Goal: Information Seeking & Learning: Learn about a topic

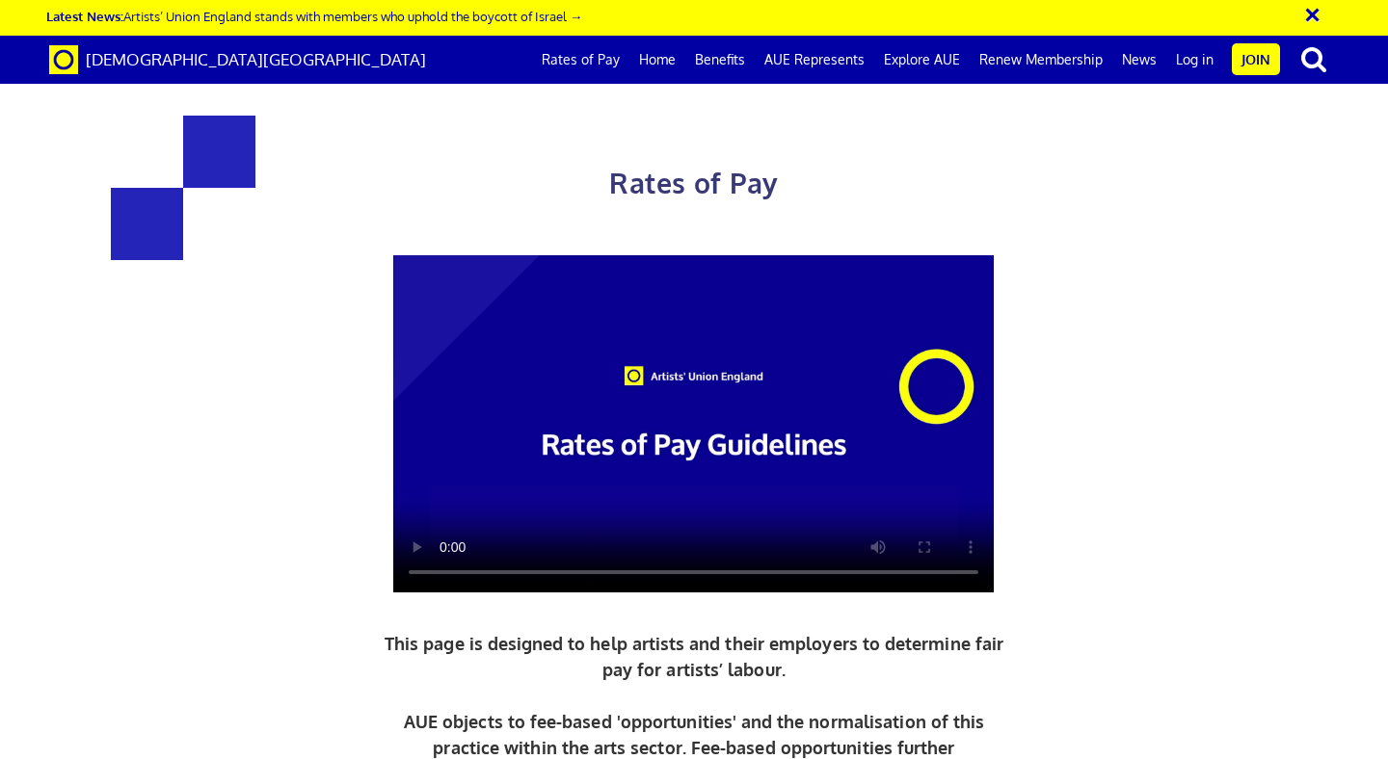
scroll to position [0, 11]
